Goal: Task Accomplishment & Management: Manage account settings

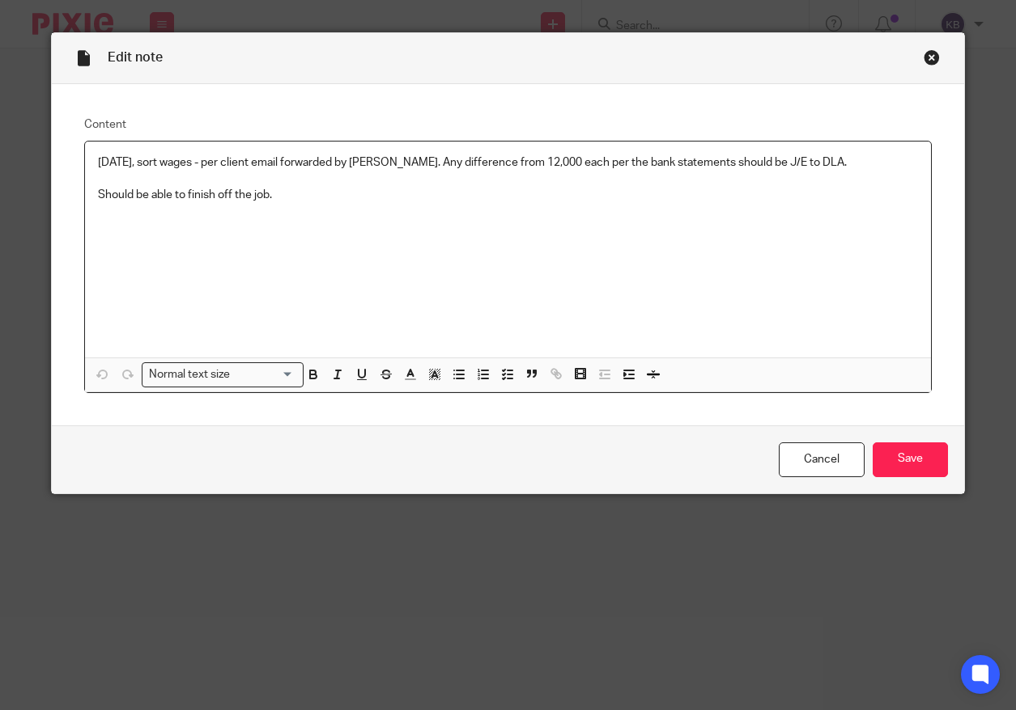
click at [285, 196] on p "Should be able to finish off the job." at bounding box center [508, 195] width 821 height 16
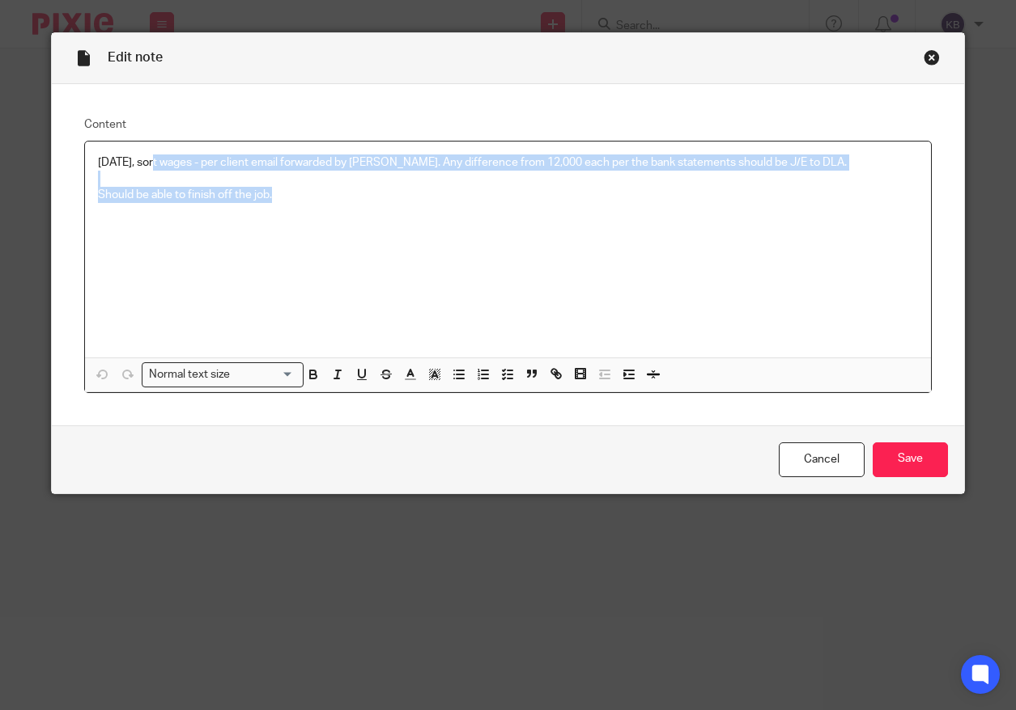
drag, startPoint x: 284, startPoint y: 197, endPoint x: 159, endPoint y: 155, distance: 131.5
click at [159, 155] on div "[DATE], sort wages - per client email forwarded by [PERSON_NAME]. Any differenc…" at bounding box center [508, 250] width 846 height 216
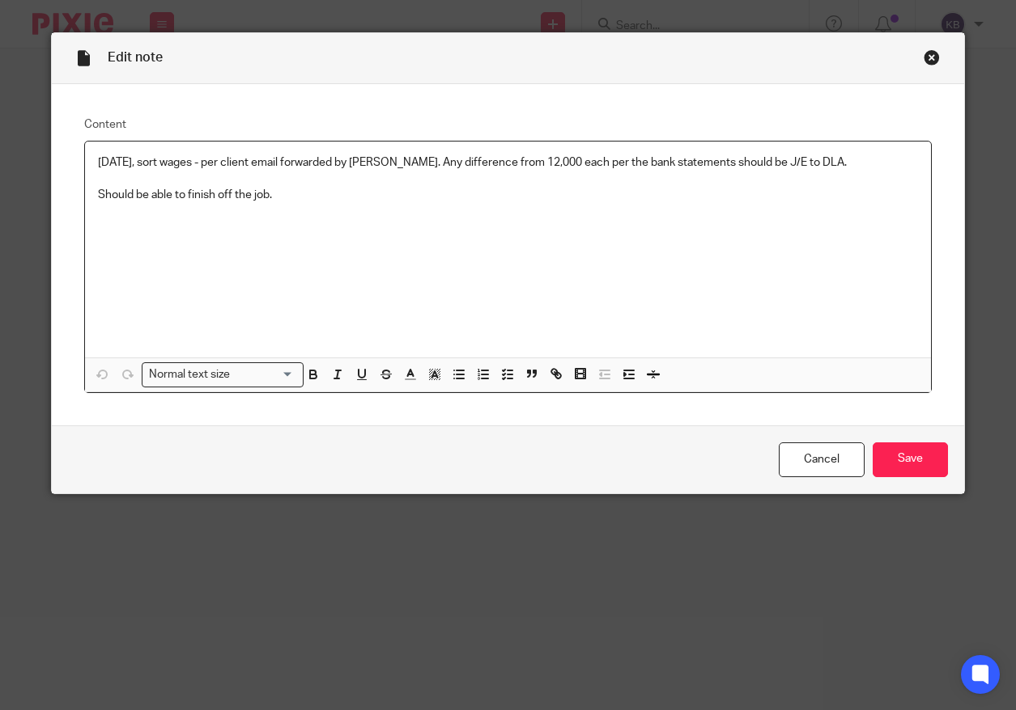
click at [588, 285] on div "[DATE], sort wages - per client email forwarded by [PERSON_NAME]. Any differenc…" at bounding box center [508, 250] width 846 height 216
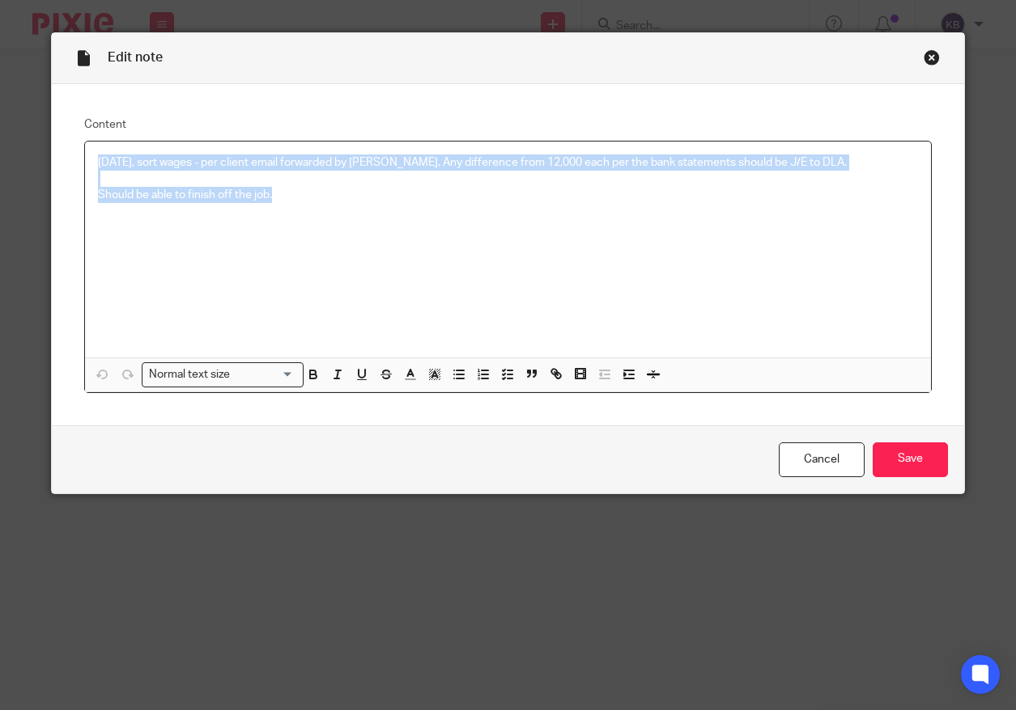
drag, startPoint x: 333, startPoint y: 214, endPoint x: 57, endPoint y: 153, distance: 283.5
click at [57, 153] on div "Content [DATE], sort wages - per client email forwarded by [PERSON_NAME]. Any d…" at bounding box center [508, 254] width 913 height 341
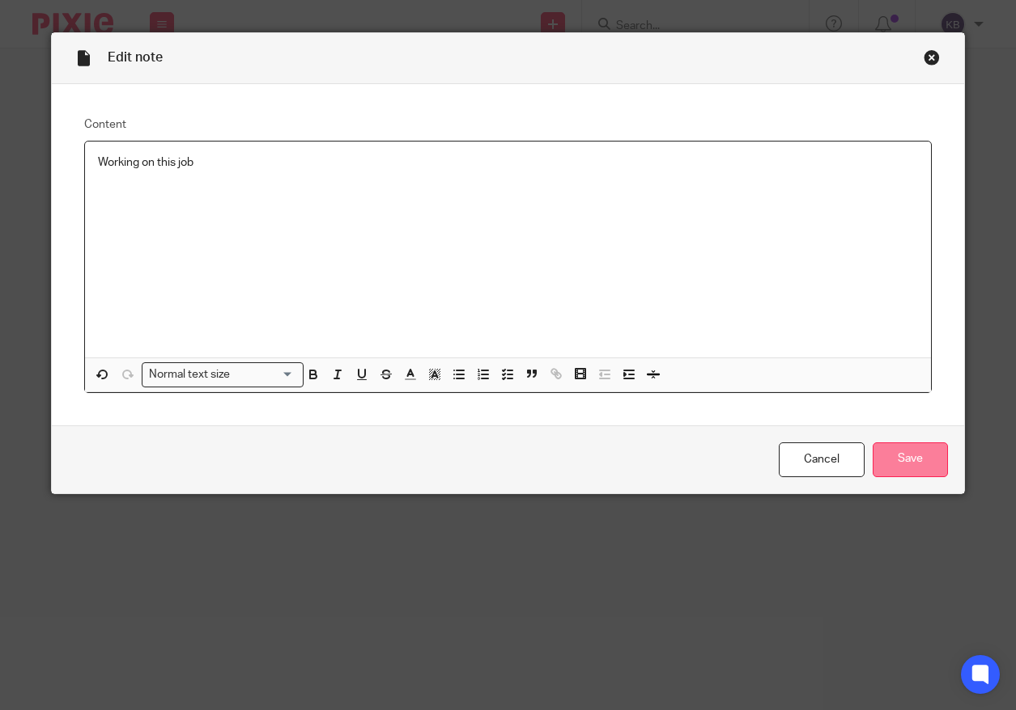
click at [912, 468] on input "Save" at bounding box center [909, 460] width 75 height 35
